Goal: Task Accomplishment & Management: Manage account settings

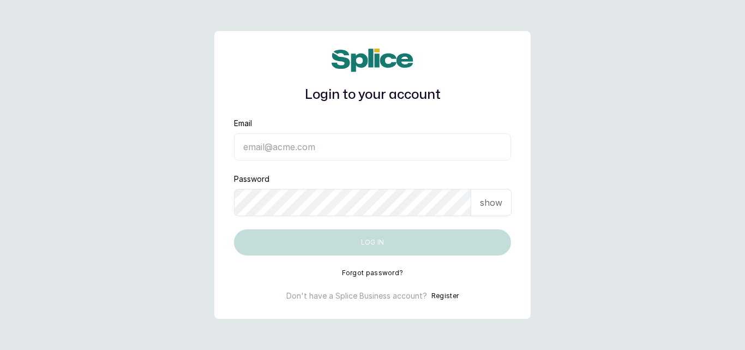
type input "[EMAIL_ADDRESS][DOMAIN_NAME]"
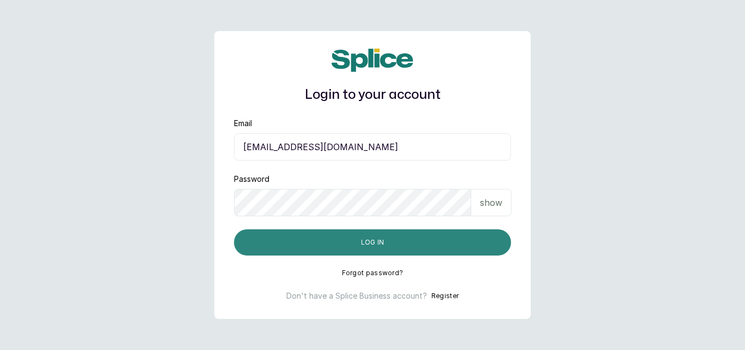
click at [386, 229] on button "Log in" at bounding box center [372, 242] width 277 height 26
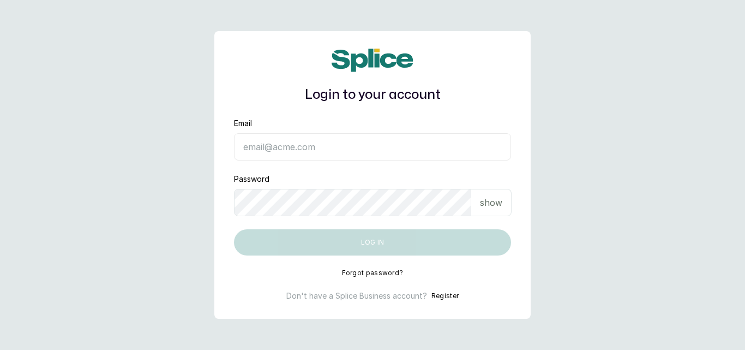
type input "[EMAIL_ADDRESS][DOMAIN_NAME]"
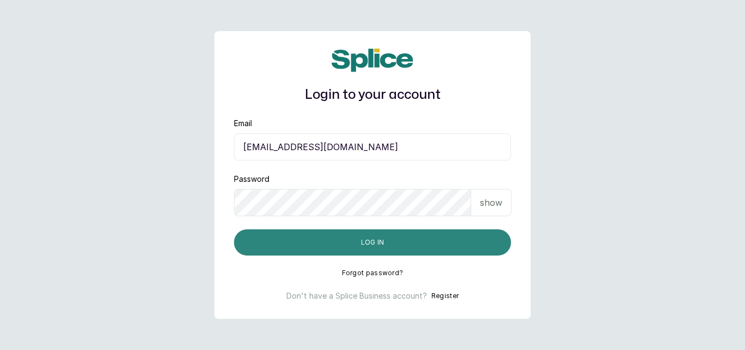
click at [389, 245] on button "Log in" at bounding box center [372, 242] width 277 height 26
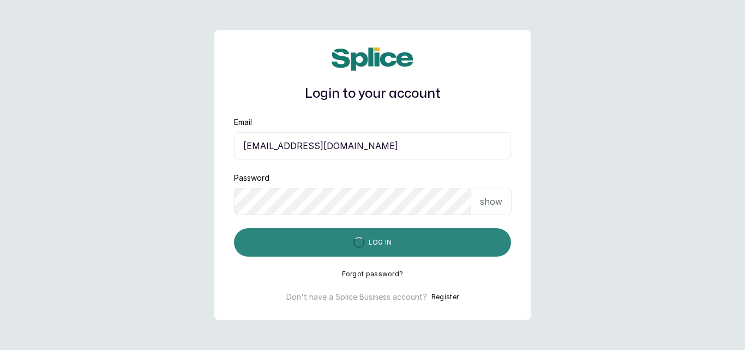
click at [389, 245] on button "Log in" at bounding box center [372, 242] width 277 height 28
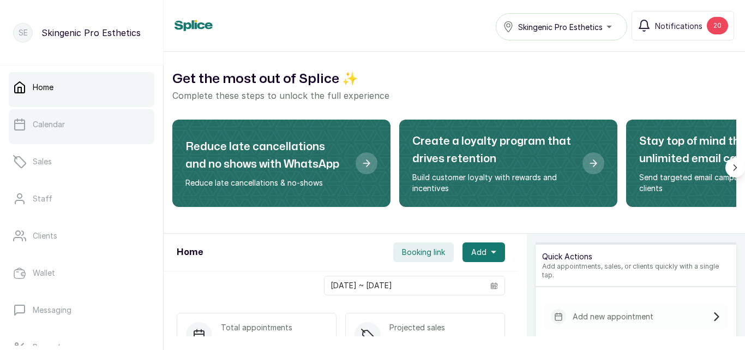
click at [82, 114] on link "Calendar" at bounding box center [82, 124] width 146 height 31
